Goal: Task Accomplishment & Management: Manage account settings

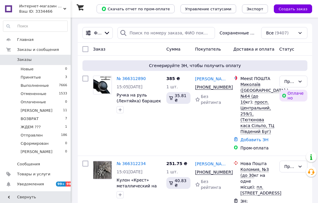
click at [138, 78] on link "№ 366312890" at bounding box center [131, 78] width 29 height 5
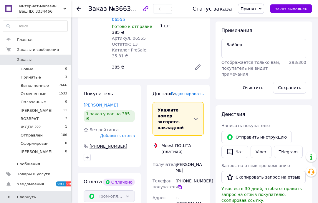
scroll to position [266, 0]
click at [193, 92] on span "Редактировать" at bounding box center [187, 94] width 33 height 5
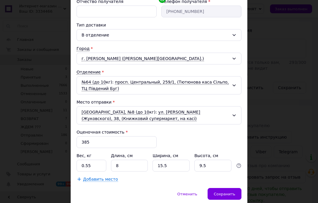
scroll to position [116, 0]
click at [174, 166] on input "15.5" at bounding box center [171, 166] width 37 height 12
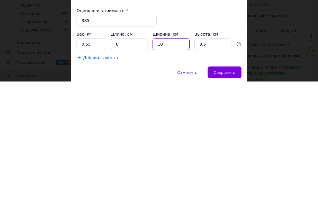
type input "10"
click at [228, 192] on span "Сохранить" at bounding box center [225, 194] width 22 height 4
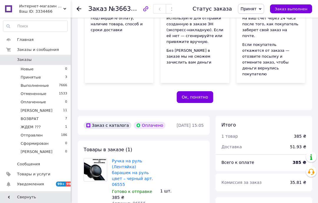
scroll to position [106, 0]
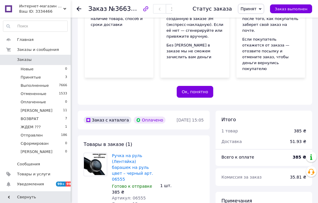
click at [252, 9] on span "Принят" at bounding box center [249, 8] width 16 height 5
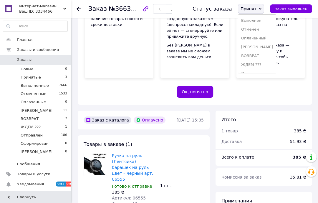
click at [255, 45] on li "[PERSON_NAME]" at bounding box center [257, 47] width 38 height 9
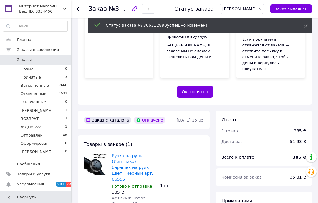
click at [80, 10] on icon at bounding box center [79, 8] width 5 height 5
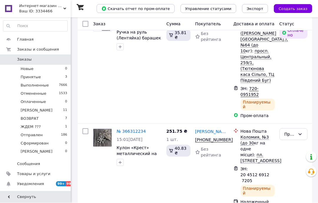
scroll to position [63, 0]
click at [133, 129] on link "№ 366312234" at bounding box center [131, 131] width 29 height 5
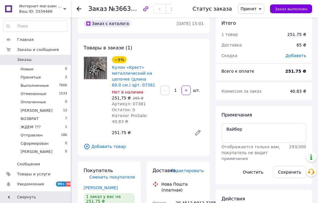
scroll to position [12, 0]
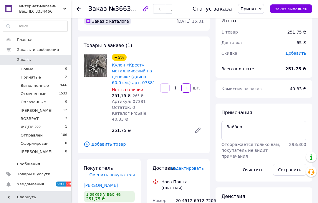
click at [255, 11] on span "Принят" at bounding box center [249, 8] width 16 height 5
click at [255, 47] on li "[PERSON_NAME]" at bounding box center [257, 47] width 38 height 9
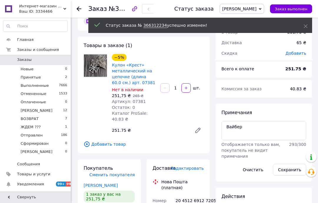
click at [80, 9] on use at bounding box center [79, 8] width 5 height 5
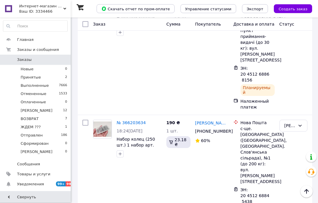
scroll to position [1358, 0]
